Goal: Task Accomplishment & Management: Use online tool/utility

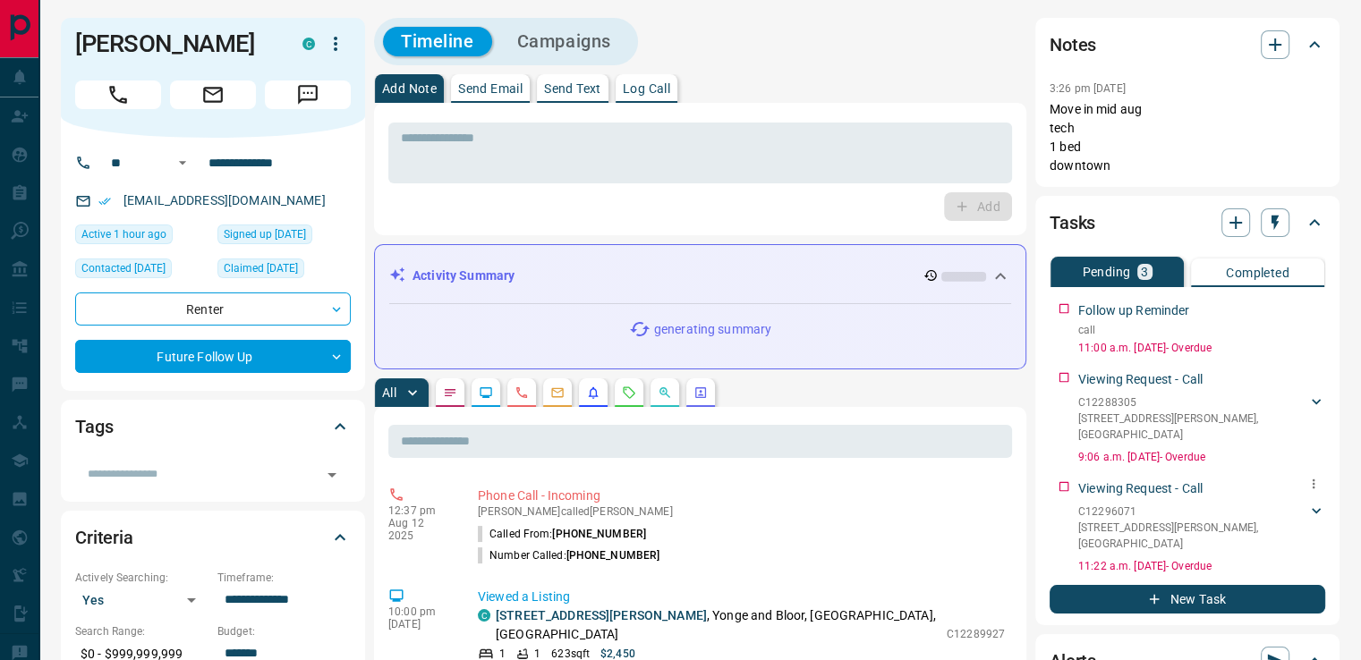
click at [1138, 520] on p "[STREET_ADDRESS][PERSON_NAME]" at bounding box center [1192, 536] width 229 height 32
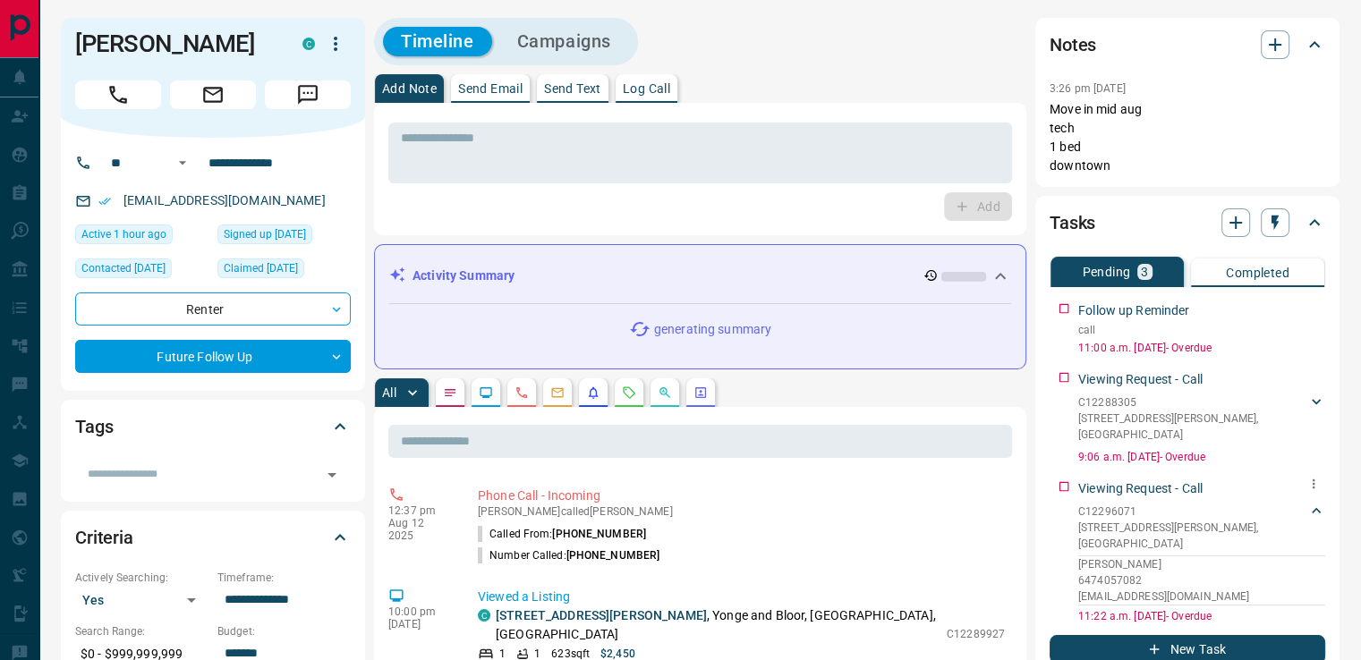
click at [1140, 480] on p "Viewing Request - Call" at bounding box center [1140, 489] width 124 height 19
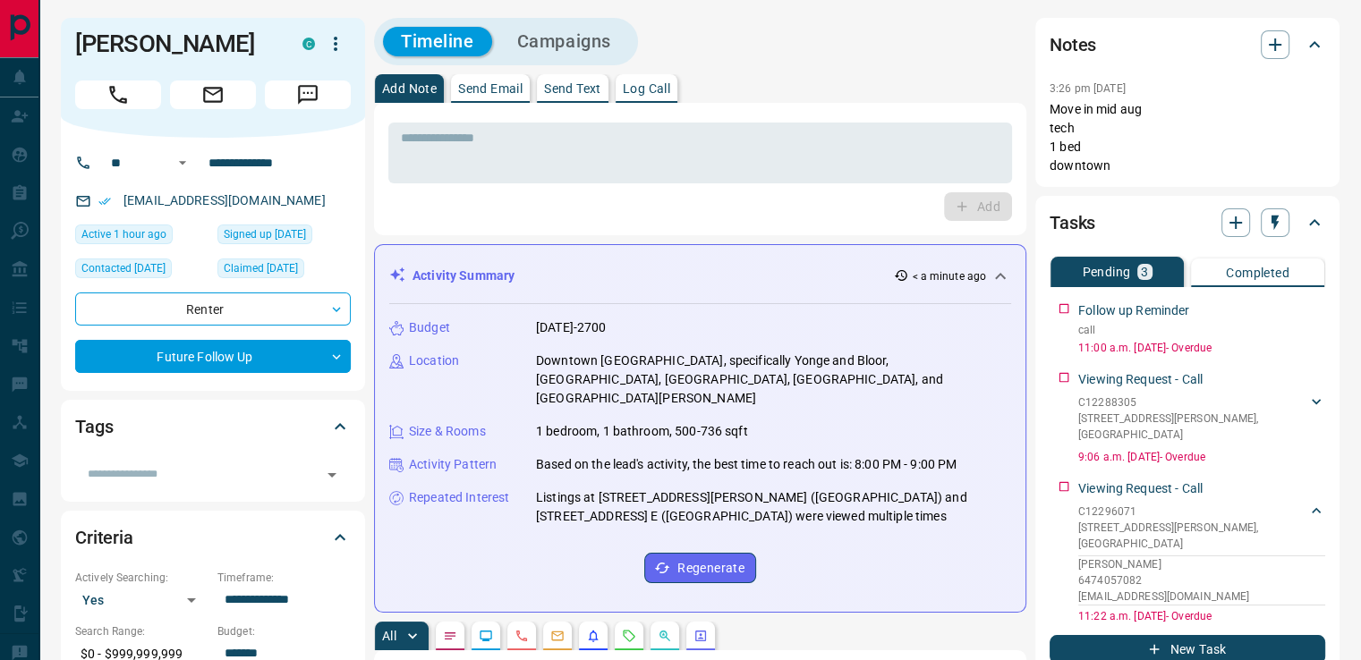
click at [1272, 48] on icon "button" at bounding box center [1275, 44] width 21 height 21
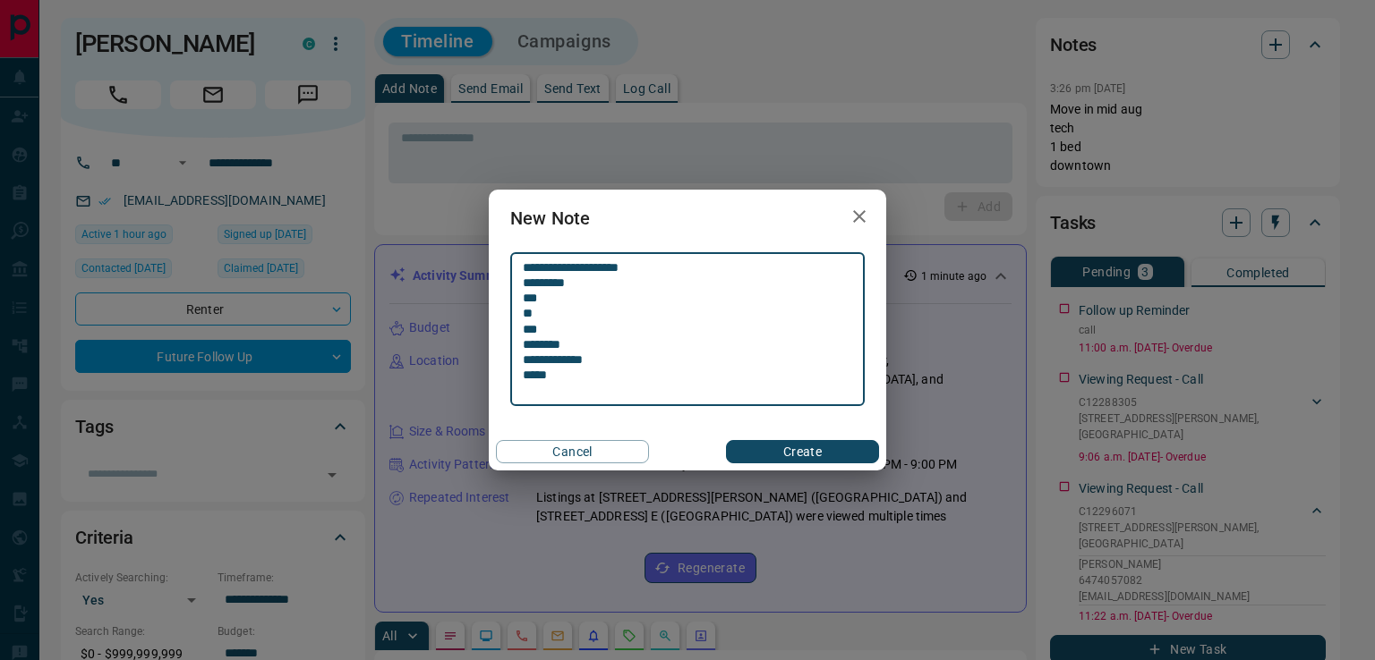
type textarea "**********"
click at [836, 451] on button "Create" at bounding box center [802, 451] width 153 height 23
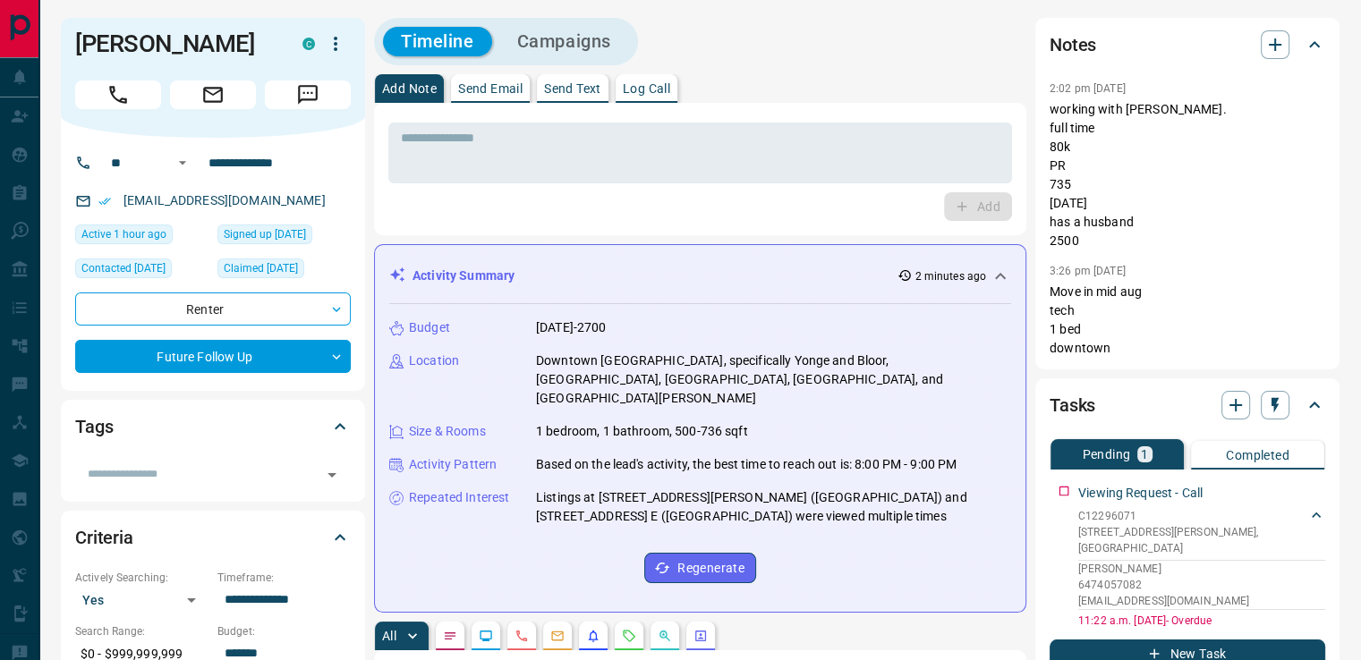
click at [1285, 49] on icon "button" at bounding box center [1275, 44] width 21 height 21
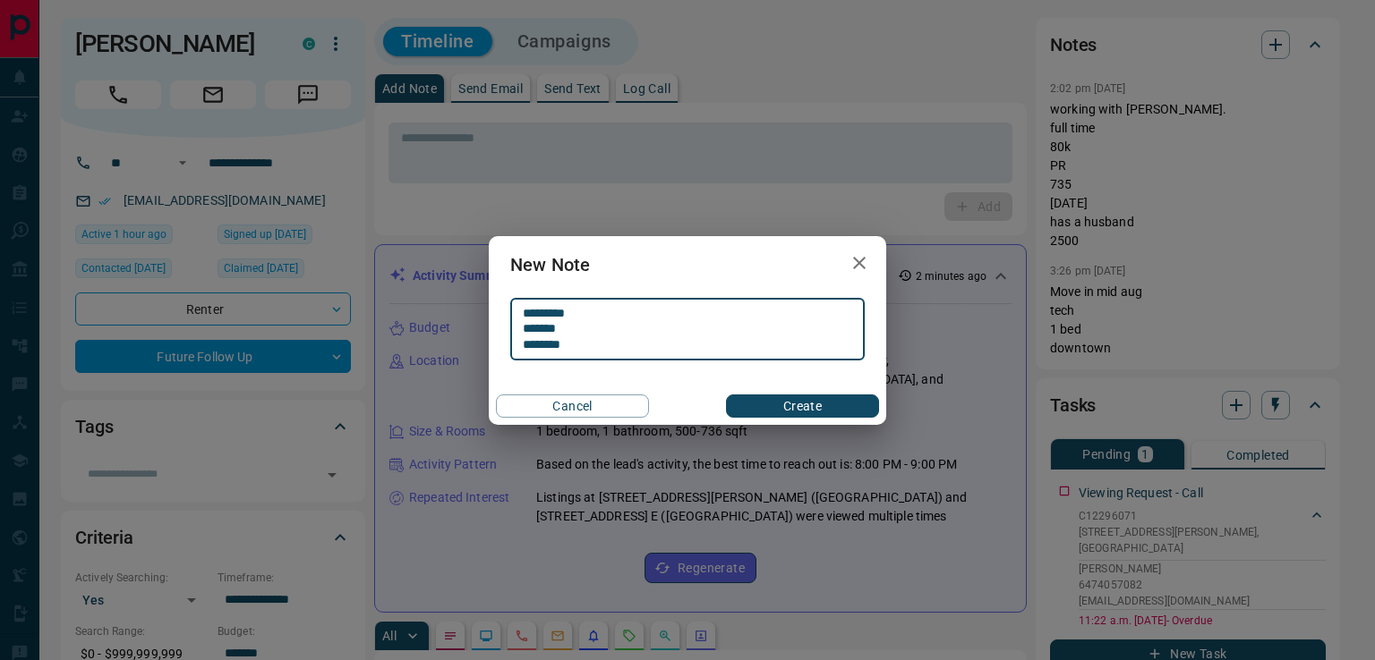
type textarea "********* ******* ********"
click at [773, 405] on button "Create" at bounding box center [802, 406] width 153 height 23
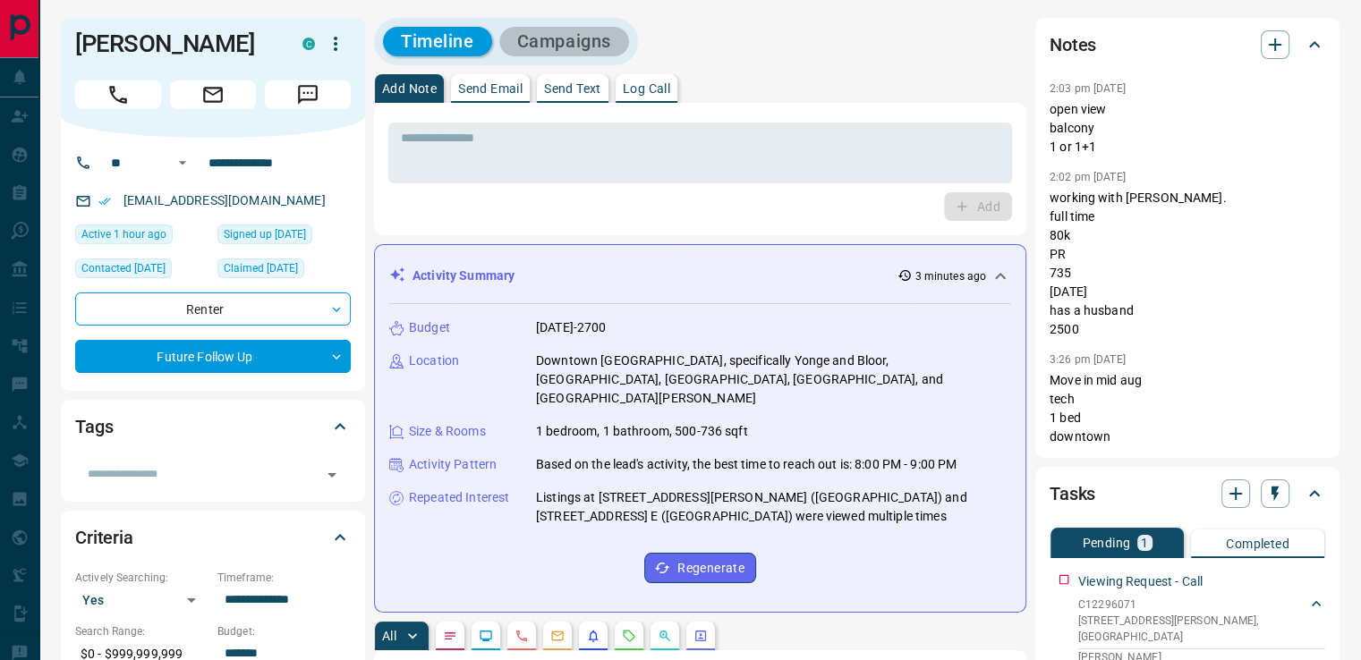
click at [545, 34] on button "Campaigns" at bounding box center [564, 42] width 130 height 30
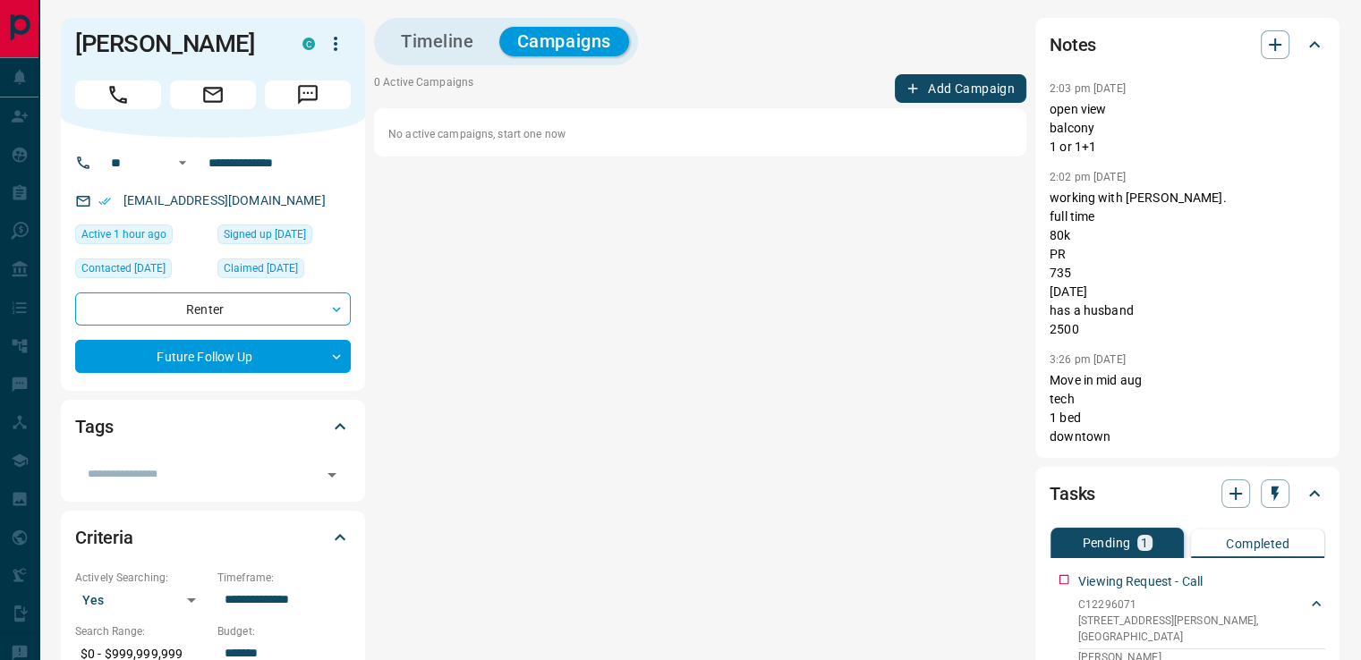
click at [416, 47] on button "Timeline" at bounding box center [437, 42] width 109 height 30
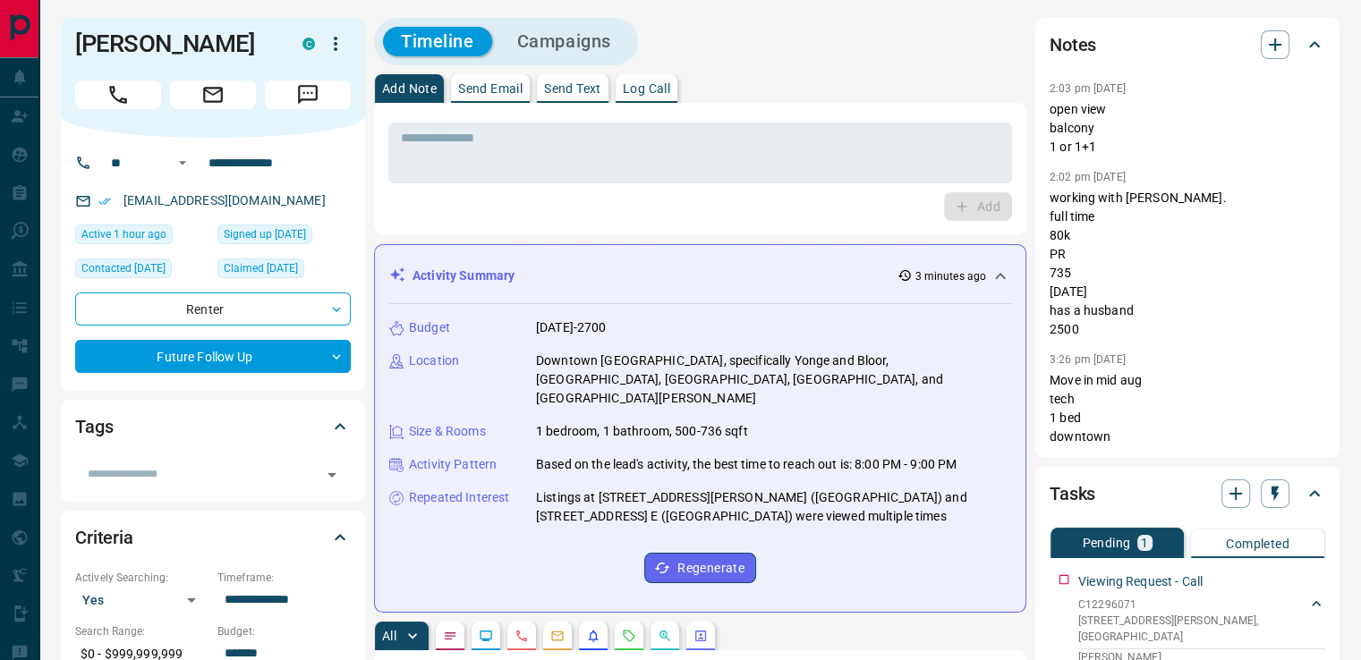
click at [526, 38] on button "Campaigns" at bounding box center [564, 42] width 130 height 30
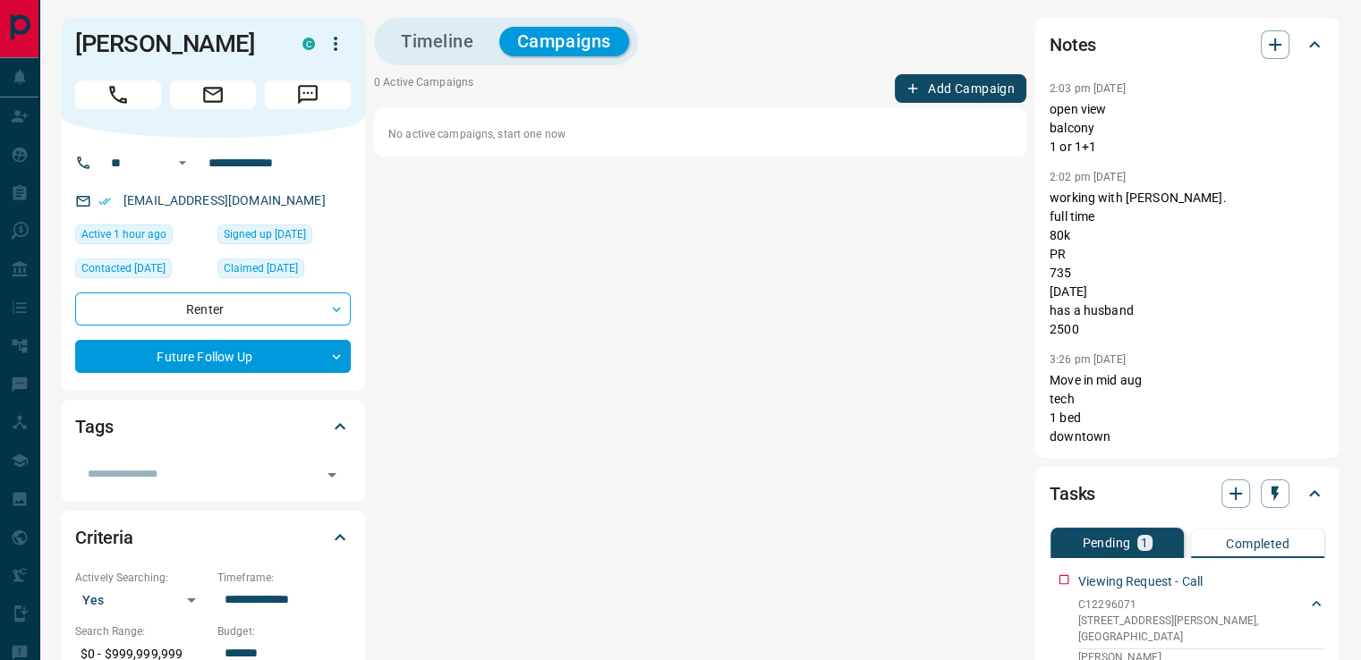
click at [437, 44] on button "Timeline" at bounding box center [437, 42] width 109 height 30
